Goal: Use online tool/utility

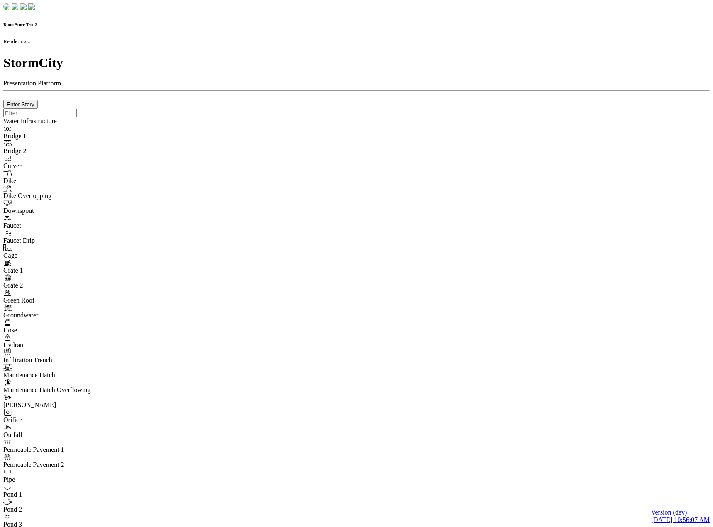
checkbox input "true"
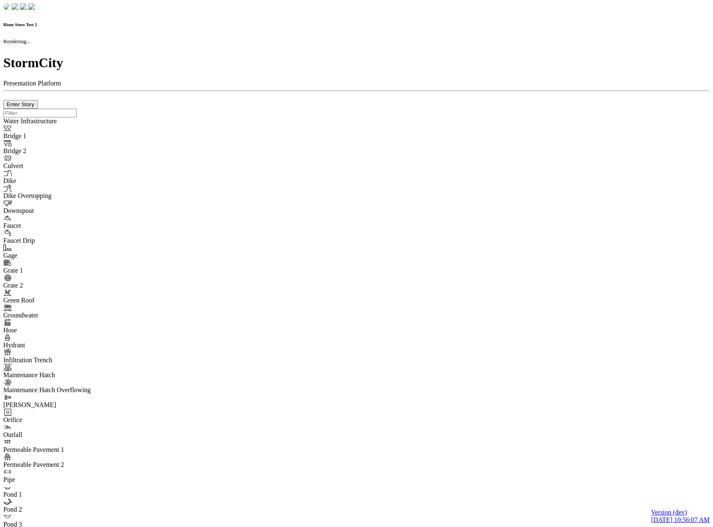
type input "0m"
type textarea "Depth = 0"
checkbox input "true"
select select "CIRCLE"
type input "7"
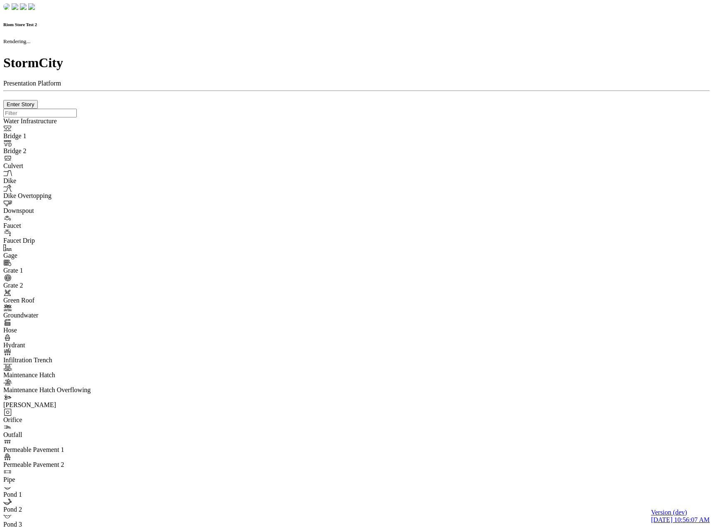
checkbox input "true"
type input "0"
type textarea "<i class="far fa-building"></i>"
type input "7"
select select "None"
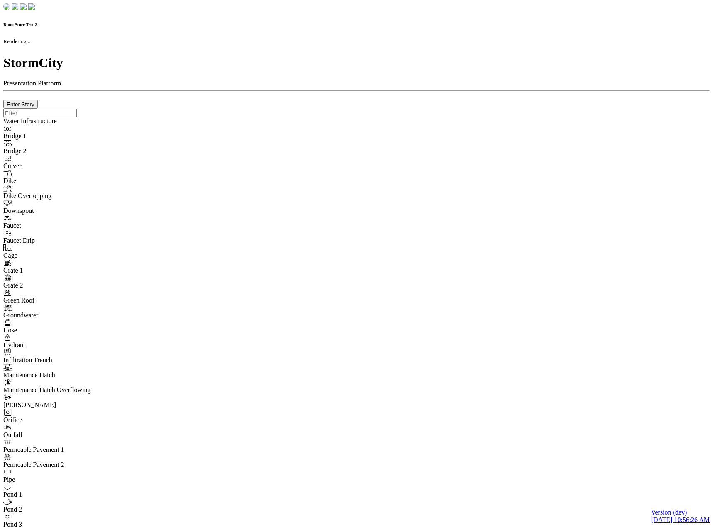
checkbox input "true"
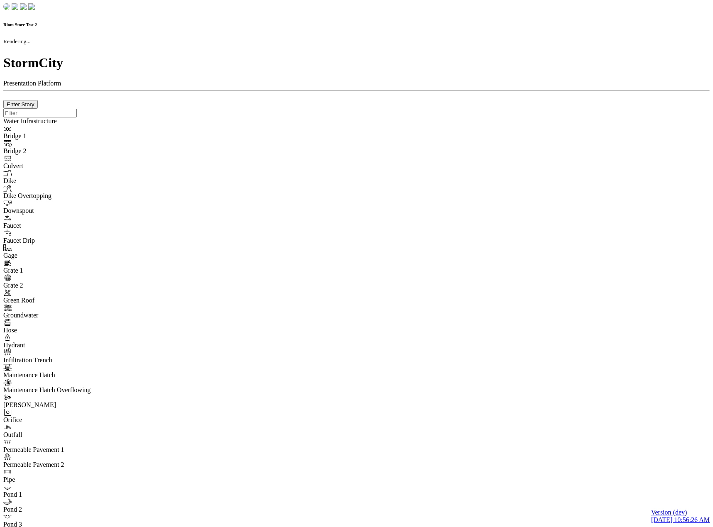
type input "0m"
type textarea "Depth = 0"
checkbox input "true"
select select "CIRCLE"
type input "7"
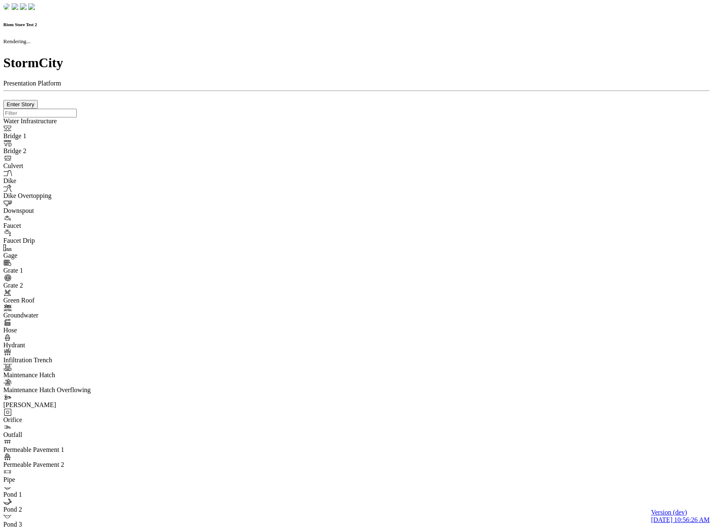
checkbox input "true"
type input "0"
type textarea "<i class="far fa-building"></i>"
type input "7"
select select "None"
